Goal: Task Accomplishment & Management: Manage account settings

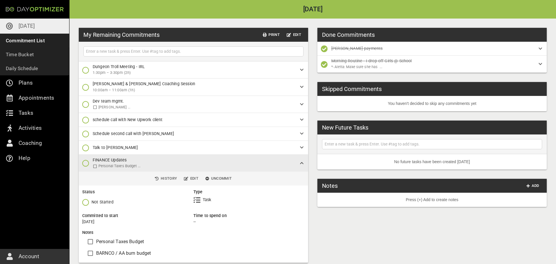
scroll to position [8, 0]
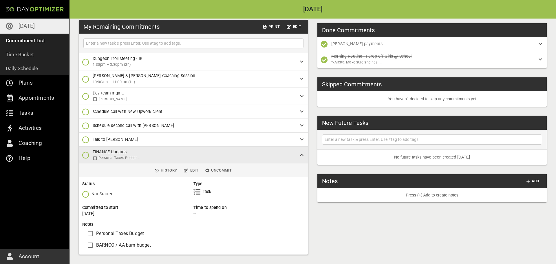
click at [86, 97] on icon "button" at bounding box center [85, 96] width 7 height 7
click at [84, 121] on icon "button" at bounding box center [85, 120] width 7 height 7
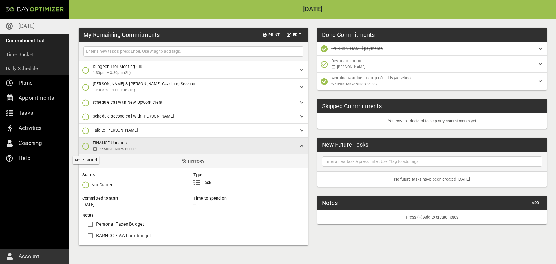
click at [88, 145] on icon "button" at bounding box center [85, 145] width 7 height 7
click at [91, 169] on span "Done [DATE]" at bounding box center [99, 170] width 35 height 7
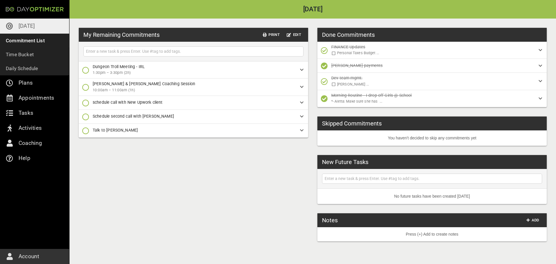
click at [87, 131] on icon "button" at bounding box center [85, 130] width 7 height 7
click at [87, 157] on icon "button" at bounding box center [85, 154] width 7 height 7
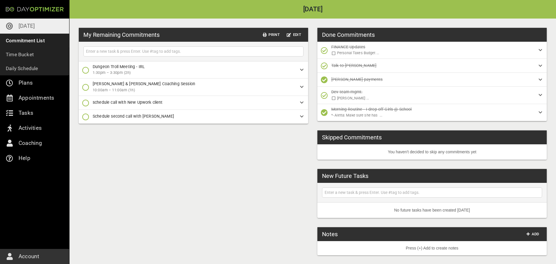
click at [324, 66] on icon "button" at bounding box center [324, 65] width 7 height 7
click at [324, 100] on icon "button" at bounding box center [324, 101] width 7 height 7
click at [86, 87] on icon "button" at bounding box center [85, 87] width 7 height 7
click at [87, 110] on icon "button" at bounding box center [85, 111] width 7 height 7
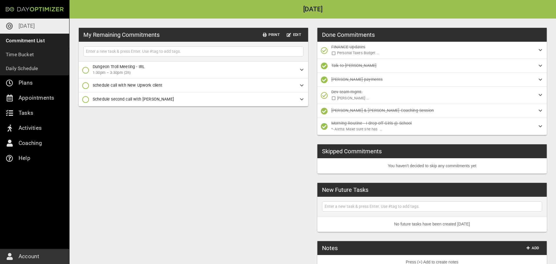
click at [87, 68] on icon "button" at bounding box center [85, 70] width 7 height 7
click at [86, 94] on icon "button" at bounding box center [85, 94] width 7 height 7
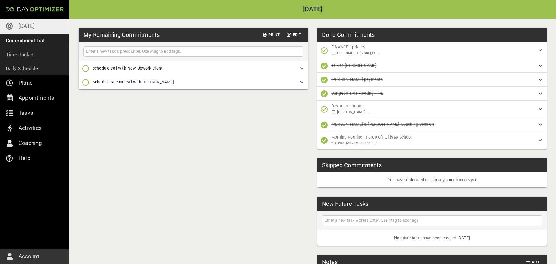
click at [84, 66] on icon "button" at bounding box center [85, 68] width 7 height 7
click at [85, 92] on icon "button" at bounding box center [85, 92] width 7 height 7
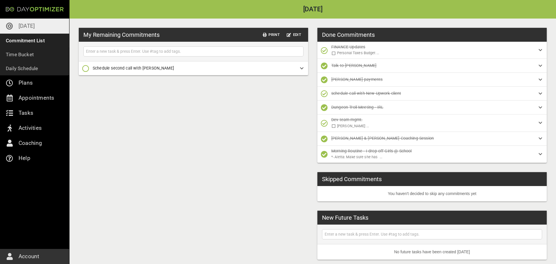
click at [87, 68] on icon "button" at bounding box center [85, 68] width 7 height 7
click at [87, 92] on icon "button" at bounding box center [85, 92] width 7 height 7
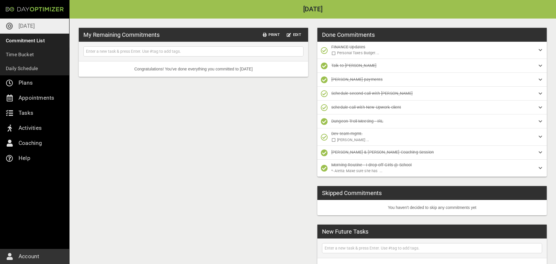
click at [27, 26] on p "[DATE]" at bounding box center [27, 25] width 16 height 9
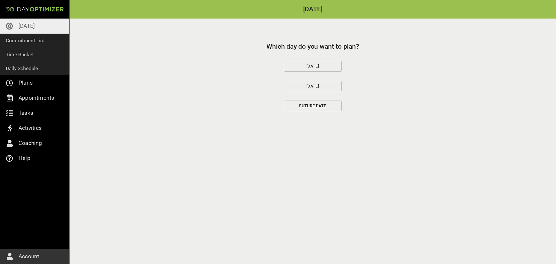
click at [307, 67] on span "[DATE]" at bounding box center [313, 66] width 48 height 7
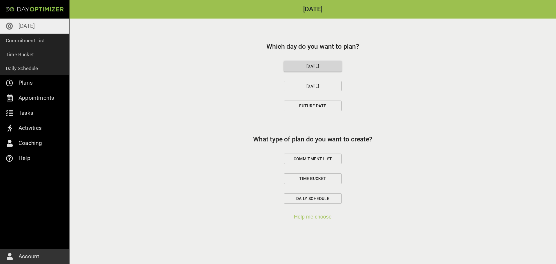
click at [316, 159] on span "Commitment List" at bounding box center [313, 158] width 48 height 7
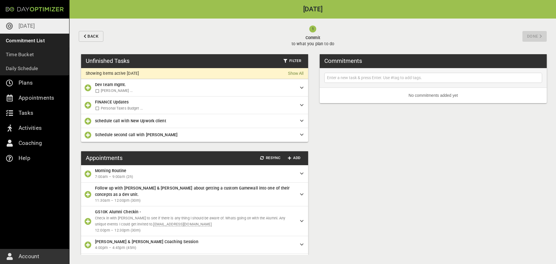
click at [375, 76] on input "text" at bounding box center [433, 77] width 215 height 7
click at [88, 88] on icon "button" at bounding box center [88, 87] width 7 height 7
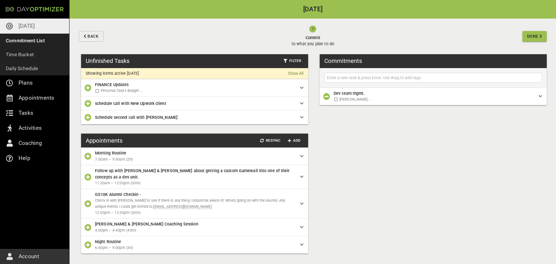
click at [388, 97] on label "[PERSON_NAME] ..." at bounding box center [426, 99] width 188 height 6
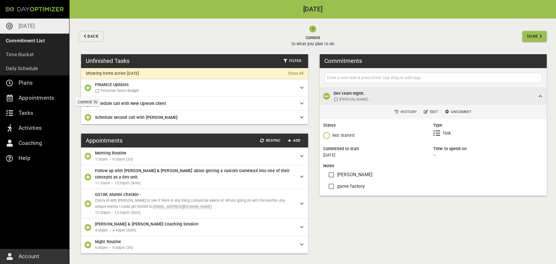
click at [87, 88] on icon "button" at bounding box center [88, 87] width 7 height 7
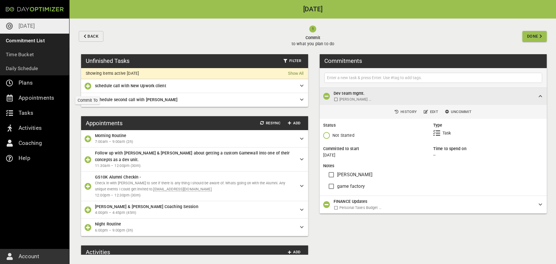
click at [87, 88] on icon "button" at bounding box center [88, 85] width 7 height 7
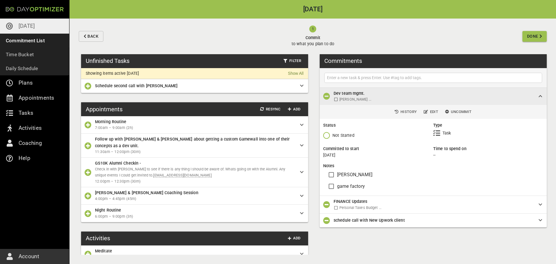
click at [87, 125] on icon "button" at bounding box center [88, 124] width 7 height 7
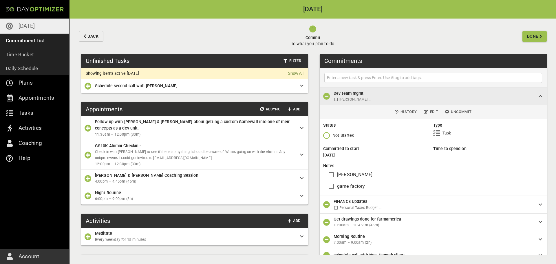
click at [88, 177] on icon "button" at bounding box center [88, 178] width 7 height 7
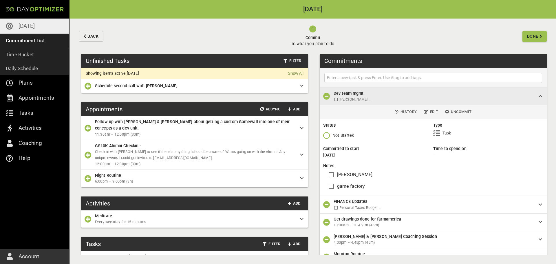
click at [468, 76] on input "text" at bounding box center [433, 77] width 215 height 7
type input "Message game factory"
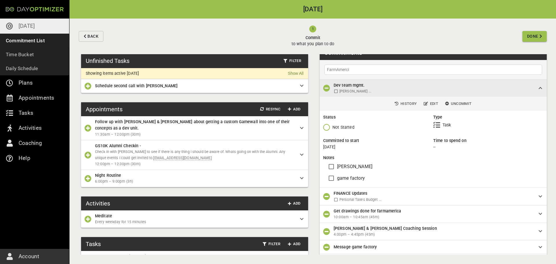
type input "FarmAmercia"
type input "Farm America Drawing!!!"
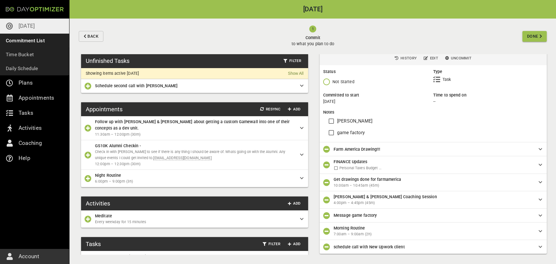
scroll to position [0, 0]
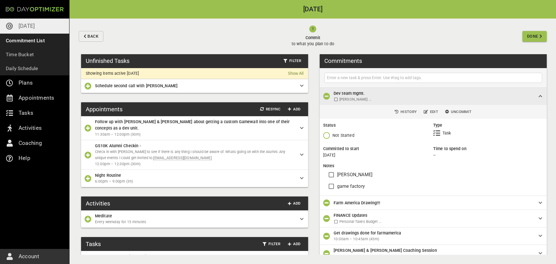
click at [470, 75] on input "text" at bounding box center [433, 77] width 215 height 7
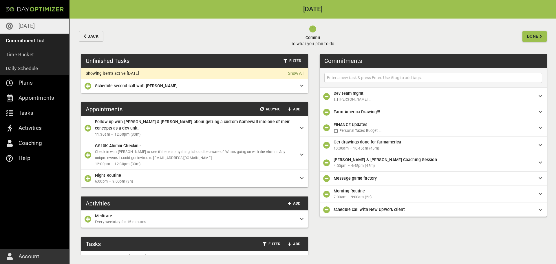
click at [399, 76] on input "text" at bounding box center [433, 77] width 215 height 7
type input "talk to madre"
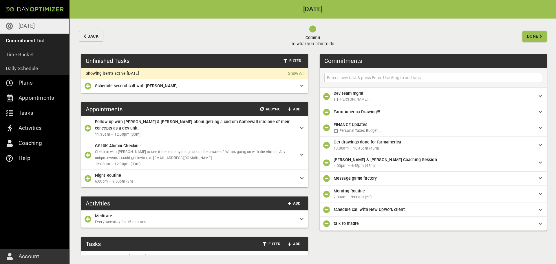
click at [535, 37] on span "Done" at bounding box center [532, 36] width 11 height 7
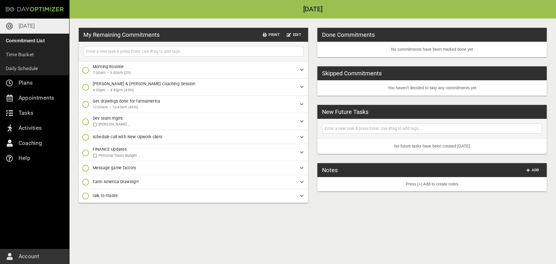
click at [290, 220] on div "My Remaining Commitments Print Edit Morning Routine 7:00am – 9:00am (2h) [PERSO…" at bounding box center [312, 141] width 486 height 245
click at [87, 70] on icon "button" at bounding box center [85, 70] width 7 height 7
click at [89, 94] on span "Done" at bounding box center [97, 94] width 31 height 7
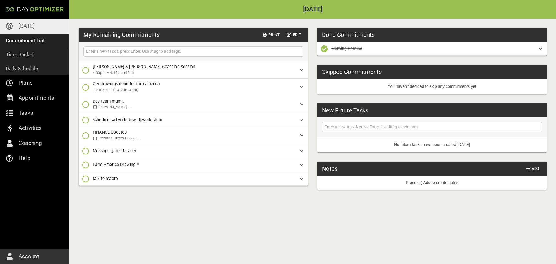
click at [184, 49] on input "text" at bounding box center [193, 51] width 217 height 7
type input "follow up w [PERSON_NAME]"
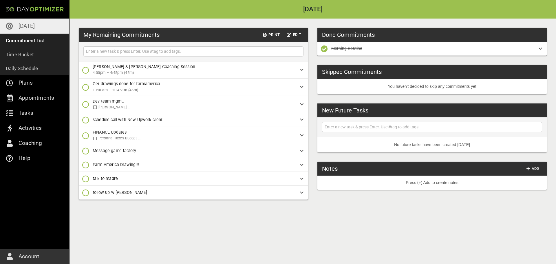
click at [84, 194] on icon "button" at bounding box center [85, 192] width 7 height 7
click at [85, 229] on icon "button" at bounding box center [85, 228] width 7 height 7
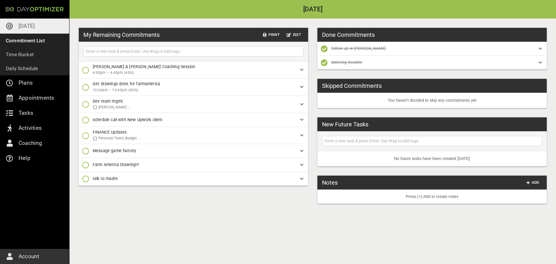
click at [85, 151] on icon "button" at bounding box center [85, 150] width 7 height 7
click at [85, 175] on icon "button" at bounding box center [85, 175] width 7 height 7
